Goal: Check status: Verify the current state of an ongoing process or item

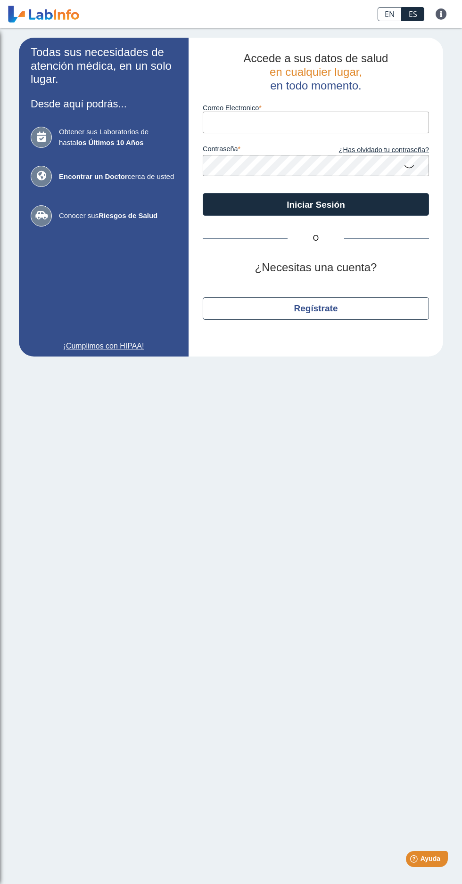
click at [306, 146] on label "contraseña" at bounding box center [259, 150] width 113 height 10
click at [308, 122] on input "Correo Electronico" at bounding box center [316, 122] width 226 height 21
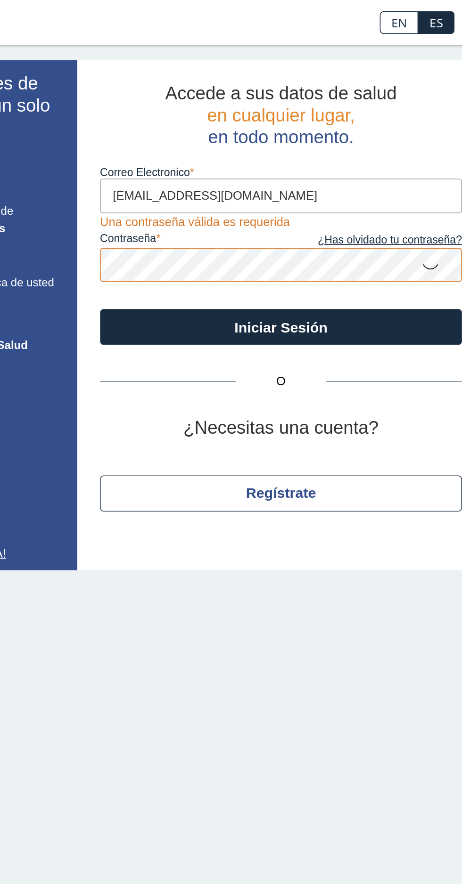
type input "[EMAIL_ADDRESS][DOMAIN_NAME]"
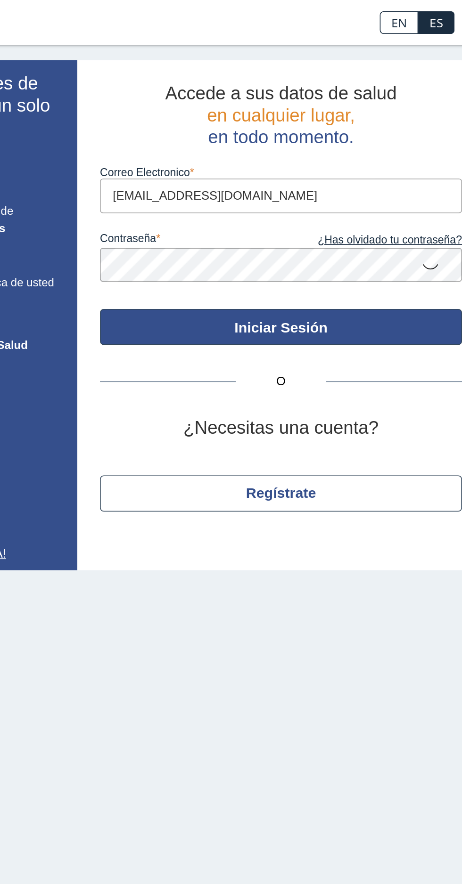
click at [331, 198] on button "Iniciar Sesión" at bounding box center [316, 204] width 226 height 23
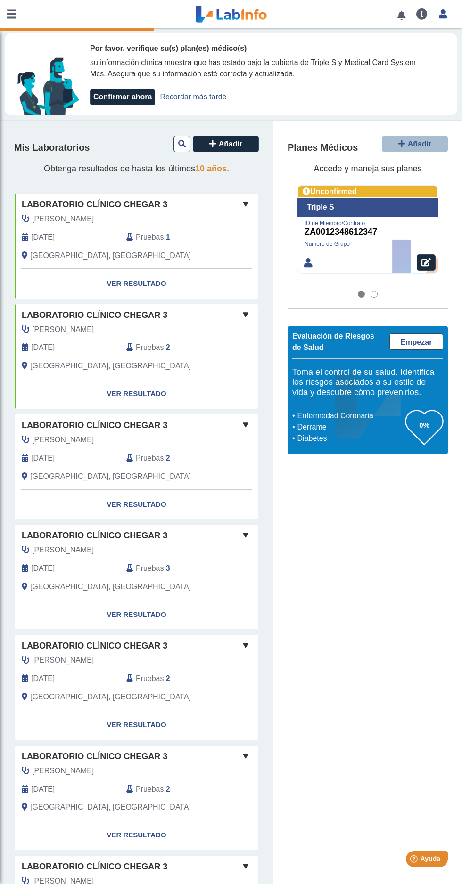
scroll to position [24, 0]
click at [146, 269] on link "Ver Resultado" at bounding box center [136, 284] width 243 height 30
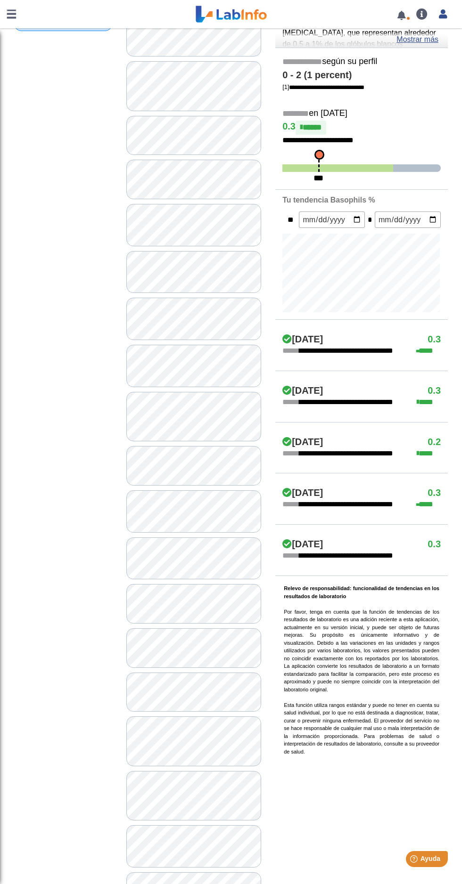
scroll to position [162, 0]
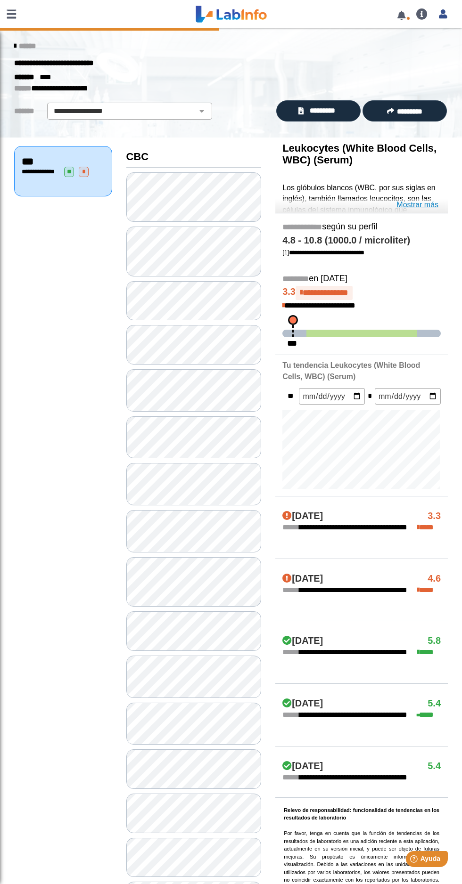
click at [426, 199] on link "Mostrar más" at bounding box center [417, 204] width 42 height 11
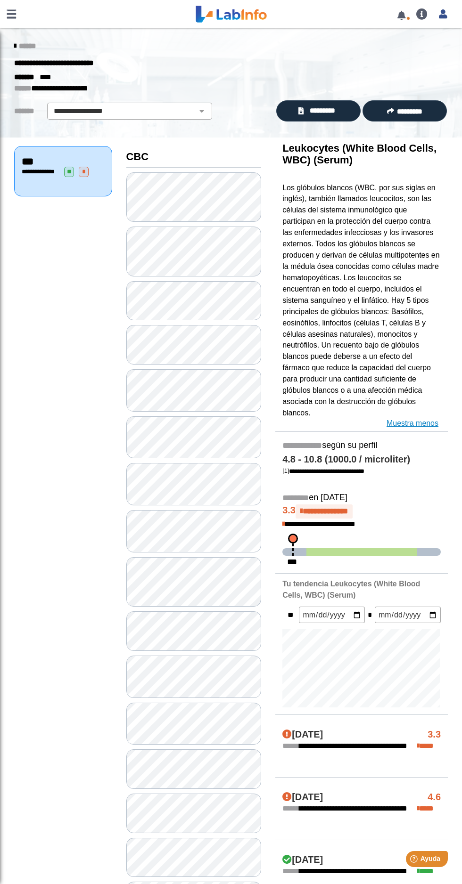
scroll to position [1, 0]
